Goal: Complete application form

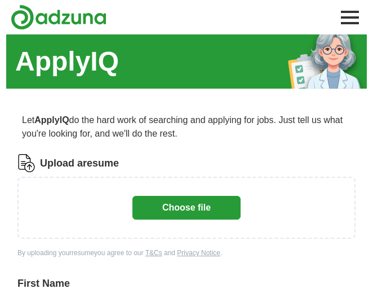
click at [197, 206] on button "Choose file" at bounding box center [186, 208] width 108 height 24
click at [186, 203] on button "Choose file" at bounding box center [186, 208] width 108 height 24
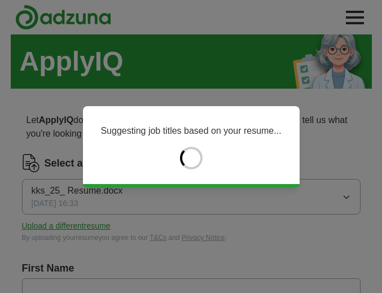
type input "*****"
type input "*******"
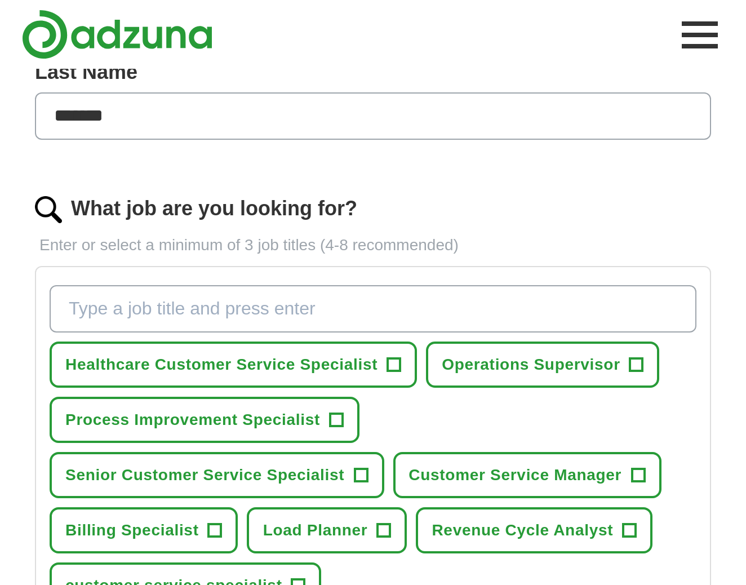
scroll to position [338, 0]
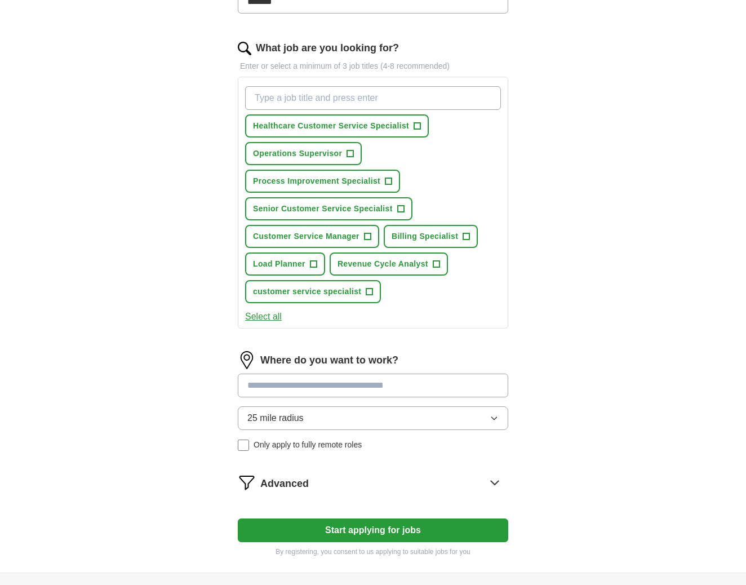
drag, startPoint x: 373, startPoint y: 0, endPoint x: 47, endPoint y: 318, distance: 455.3
click at [47, 292] on div "ApplyIQ Let ApplyIQ do the hard work of searching and applying for jobs. Just t…" at bounding box center [373, 134] width 722 height 877
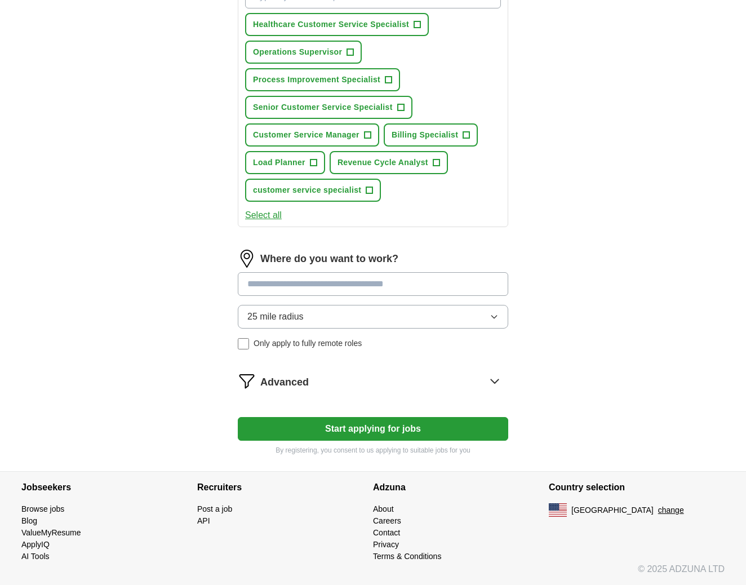
scroll to position [0, 0]
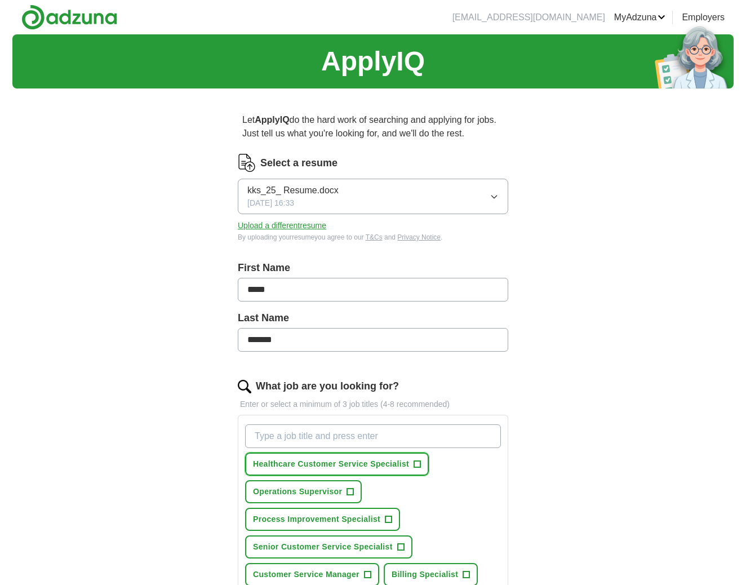
click at [373, 292] on span "+" at bounding box center [417, 464] width 7 height 9
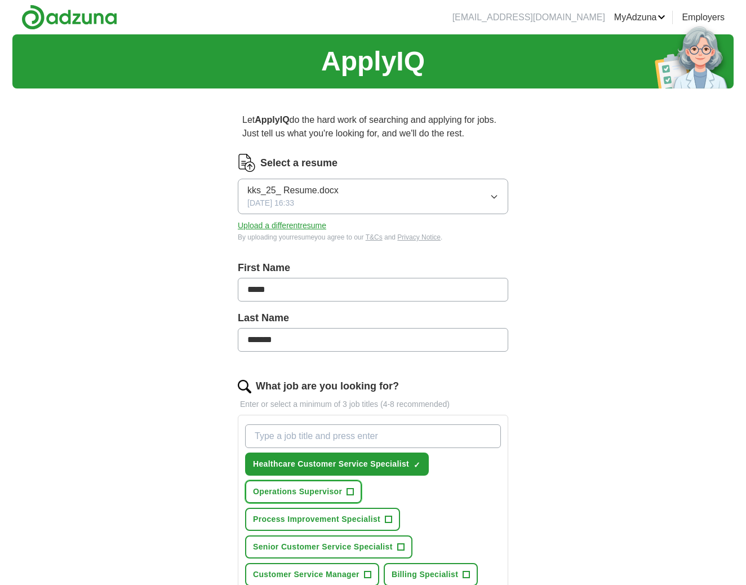
click at [353, 292] on span "+" at bounding box center [350, 492] width 7 height 9
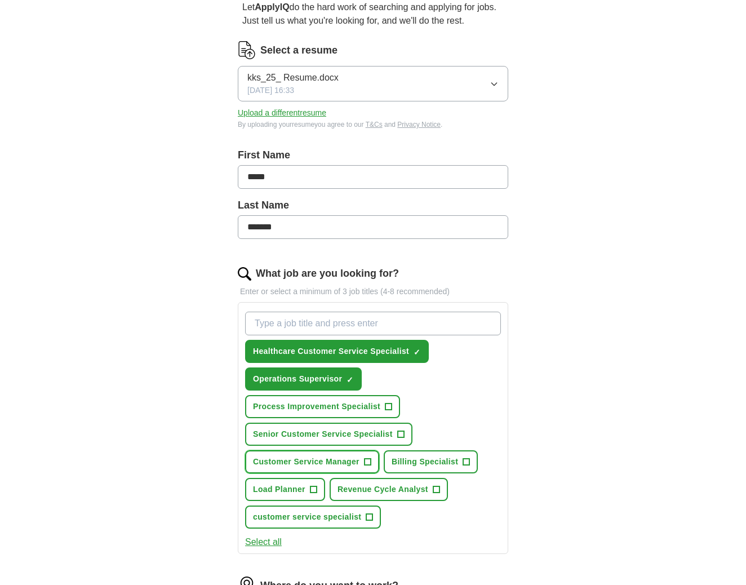
click at [371, 292] on span "+" at bounding box center [367, 462] width 7 height 9
click at [373, 292] on span "+" at bounding box center [466, 462] width 7 height 9
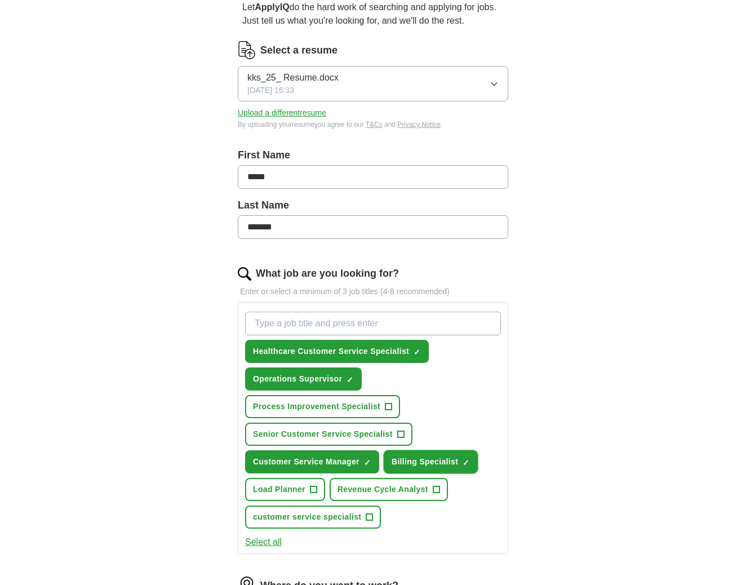
scroll to position [225, 0]
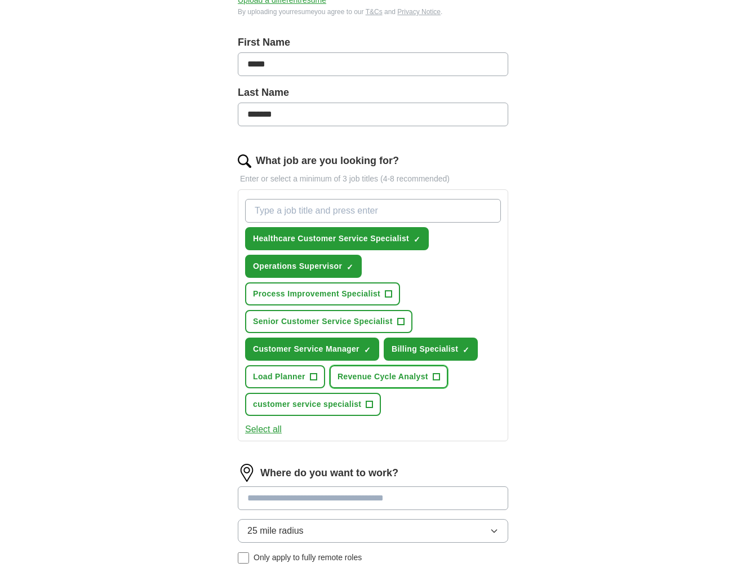
click at [373, 292] on span "+" at bounding box center [436, 377] width 7 height 9
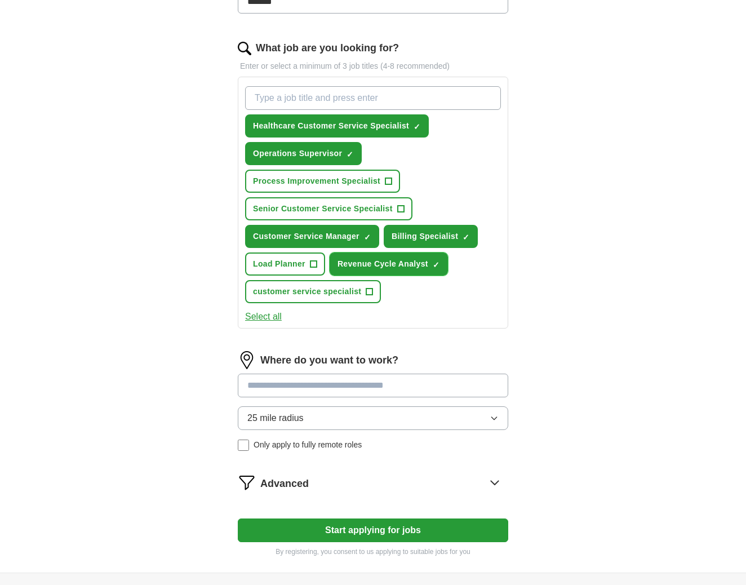
scroll to position [440, 0]
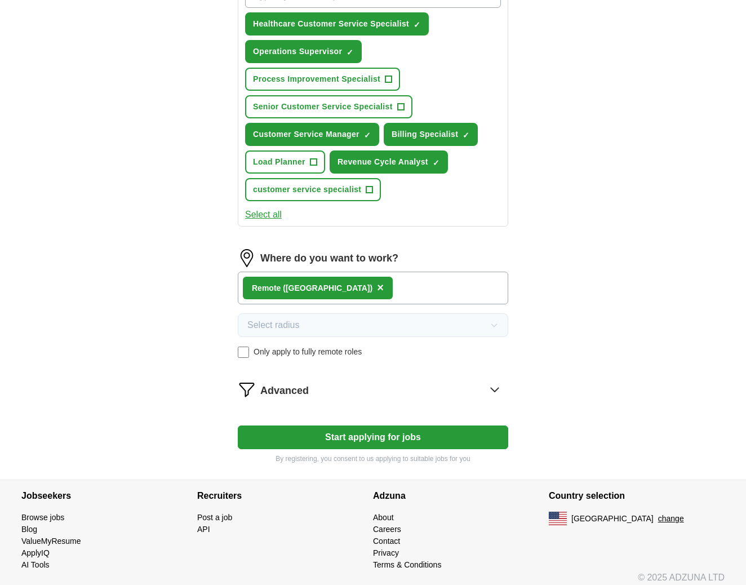
click at [371, 292] on button "Start applying for jobs" at bounding box center [373, 438] width 271 height 24
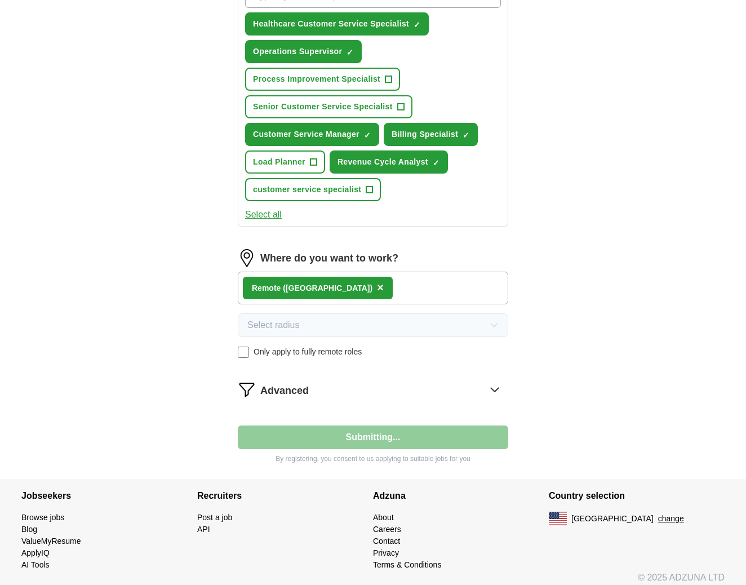
scroll to position [0, 0]
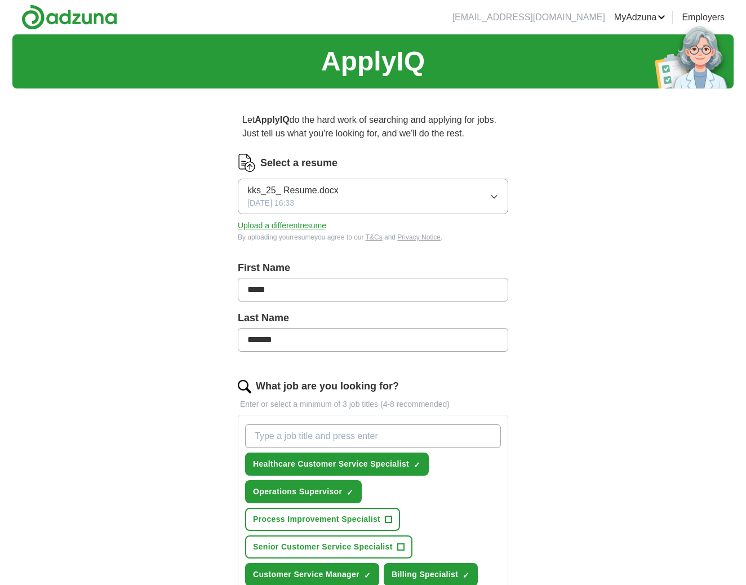
select select "**"
